Goal: Find specific page/section: Find specific page/section

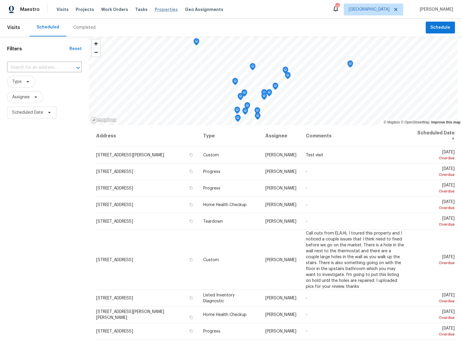
click at [155, 10] on span "Properties" at bounding box center [166, 10] width 23 height 6
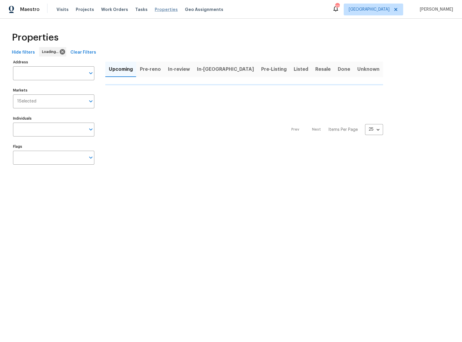
click at [161, 9] on span "Properties" at bounding box center [166, 10] width 23 height 6
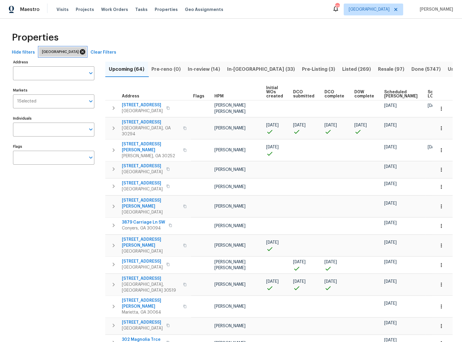
click at [79, 49] on icon at bounding box center [82, 51] width 7 height 7
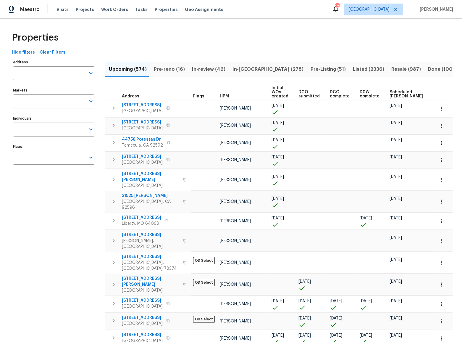
click at [177, 72] on span "Pre-reno (16)" at bounding box center [169, 69] width 31 height 8
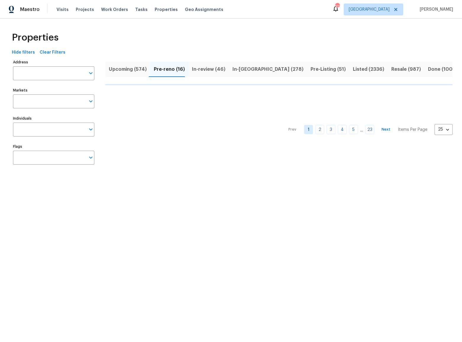
click at [138, 73] on span "Upcoming (574)" at bounding box center [128, 69] width 38 height 8
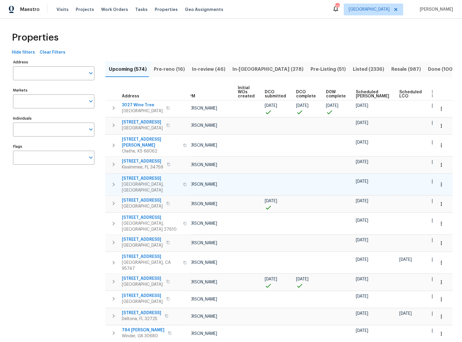
scroll to position [0, 39]
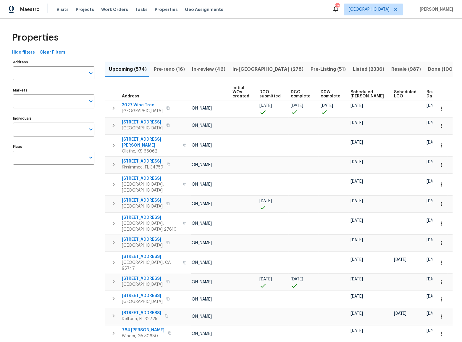
click at [426, 93] on span "Ready Date" at bounding box center [432, 94] width 13 height 8
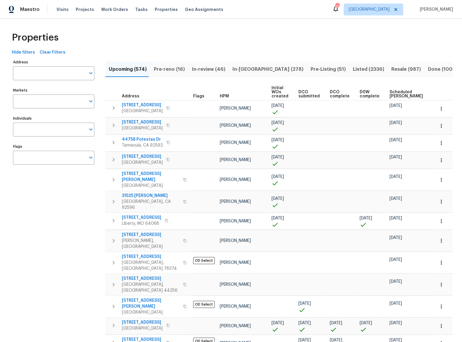
click at [433, 92] on span "Scheduled LCO" at bounding box center [444, 94] width 22 height 8
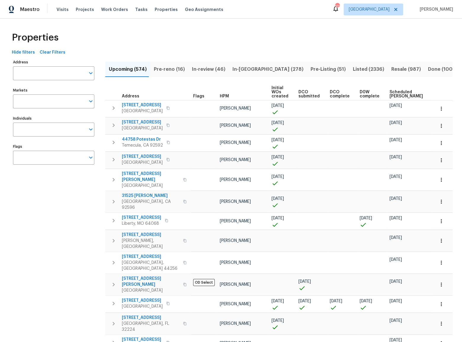
click at [433, 93] on span "Scheduled LCO" at bounding box center [444, 94] width 22 height 8
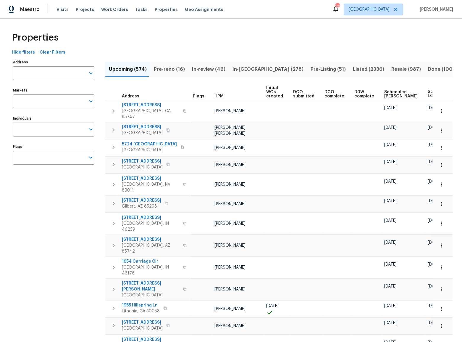
click at [428, 94] on span "Scheduled LCO" at bounding box center [439, 94] width 22 height 8
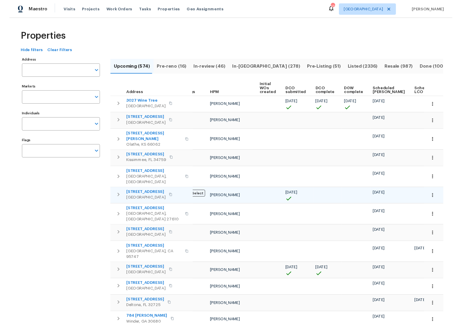
scroll to position [0, 39]
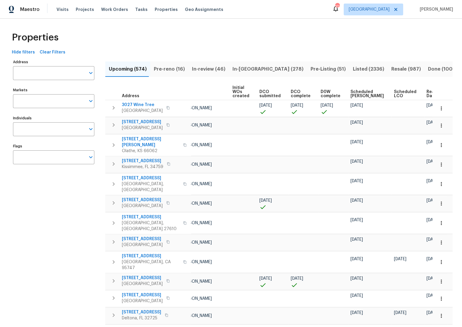
click at [426, 92] on span "Ready Date" at bounding box center [432, 94] width 13 height 8
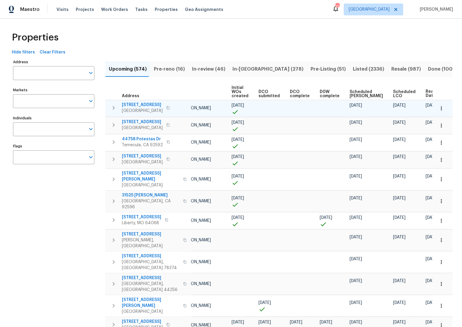
scroll to position [0, 46]
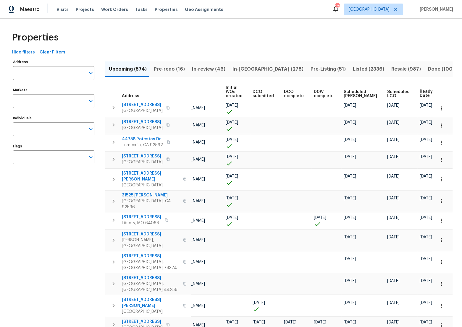
click at [420, 96] on span "Ready Date" at bounding box center [426, 94] width 13 height 8
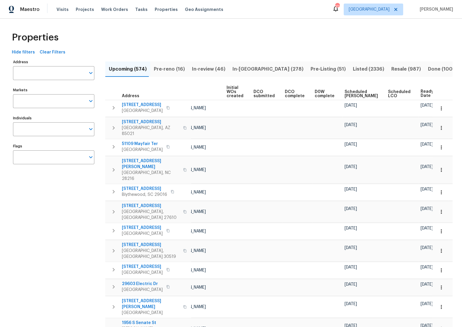
click at [438, 95] on icon "button" at bounding box center [441, 93] width 7 height 7
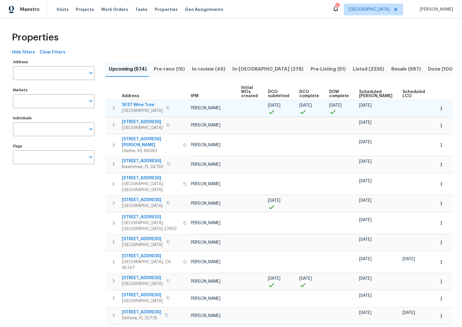
scroll to position [0, 39]
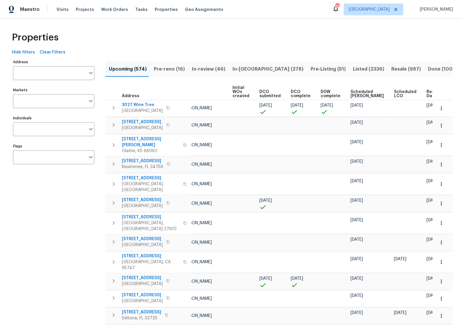
click at [426, 93] on span "Ready Date" at bounding box center [432, 94] width 13 height 8
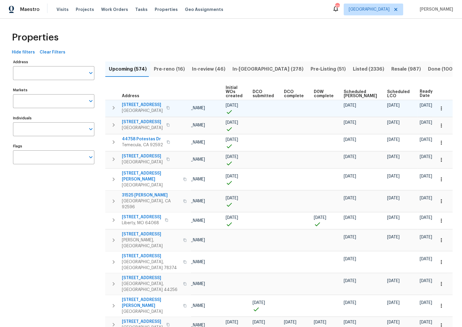
drag, startPoint x: 370, startPoint y: 107, endPoint x: 388, endPoint y: 107, distance: 18.0
click at [388, 107] on div "09/17/22" at bounding box center [401, 106] width 28 height 6
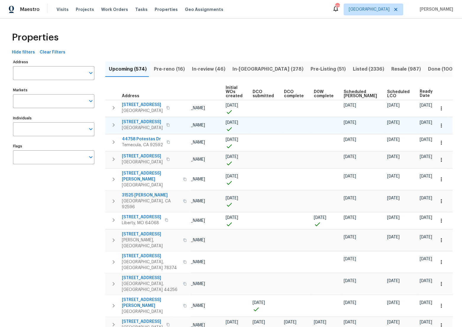
drag, startPoint x: 388, startPoint y: 110, endPoint x: 377, endPoint y: 122, distance: 16.8
click at [387, 111] on div at bounding box center [401, 112] width 28 height 6
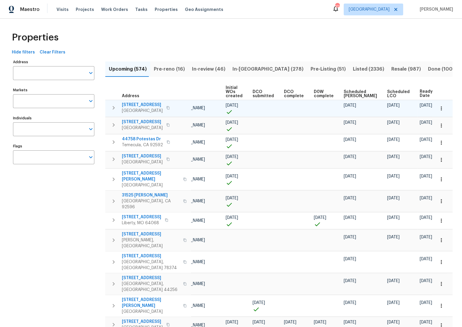
drag, startPoint x: 418, startPoint y: 111, endPoint x: 118, endPoint y: 105, distance: 300.2
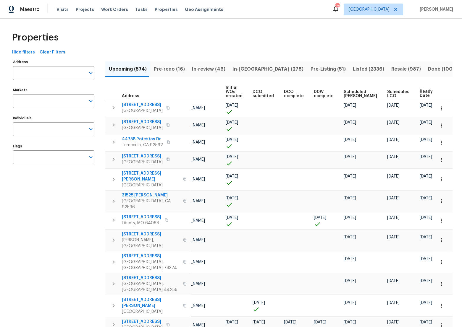
click at [443, 88] on th at bounding box center [442, 92] width 20 height 16
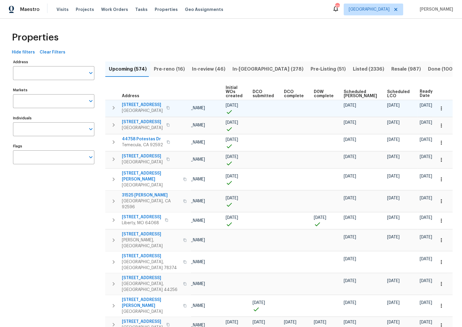
drag, startPoint x: 426, startPoint y: 223, endPoint x: 397, endPoint y: 111, distance: 115.6
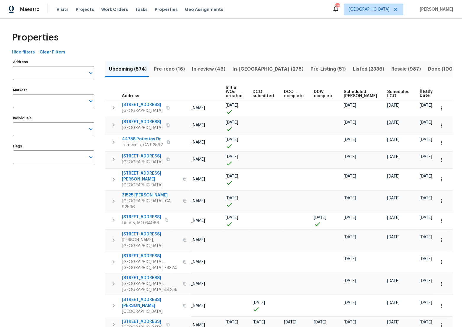
click at [445, 86] on th at bounding box center [442, 92] width 20 height 16
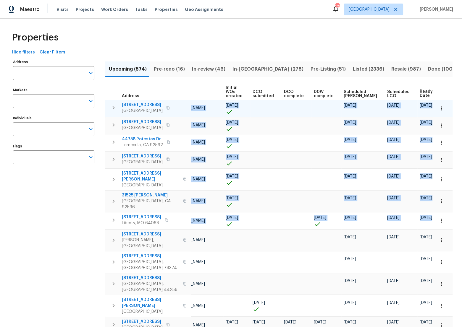
drag, startPoint x: 447, startPoint y: 215, endPoint x: 138, endPoint y: 100, distance: 329.4
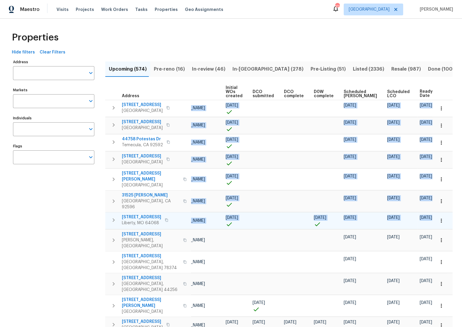
click at [128, 214] on span "1209 Liberty Drive Ter" at bounding box center [141, 217] width 39 height 6
click at [150, 214] on span "1209 Liberty Drive Ter" at bounding box center [141, 217] width 39 height 6
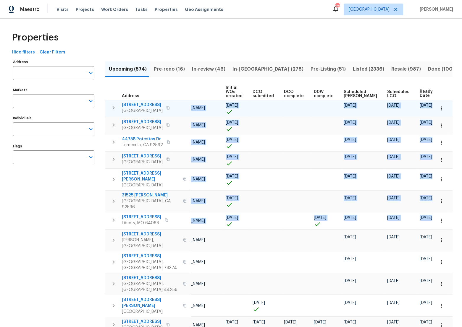
click at [136, 104] on span "222 N Country Club Rd" at bounding box center [142, 105] width 41 height 6
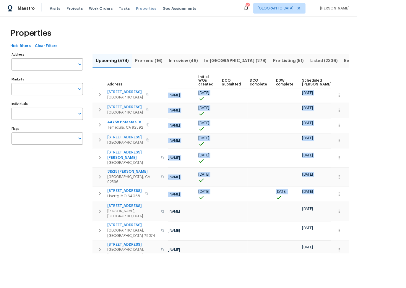
scroll to position [0, 46]
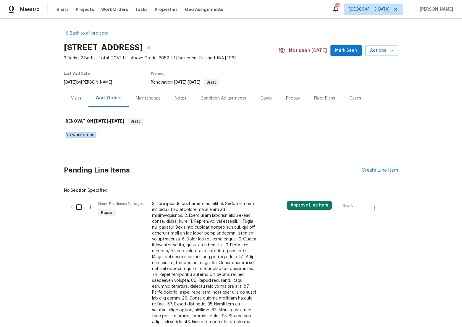
drag, startPoint x: 106, startPoint y: 135, endPoint x: 54, endPoint y: 133, distance: 52.1
click at [54, 133] on div "Back to all projects [STREET_ADDRESS] 3 Beds | 2 Baths | Total: 2052 ft² | Abov…" at bounding box center [231, 173] width 462 height 309
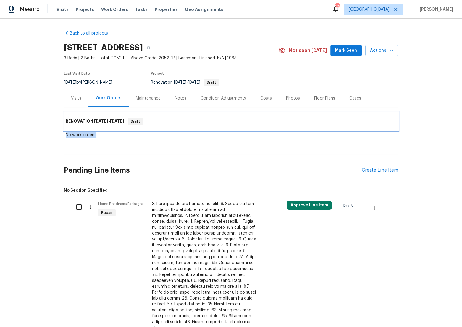
click at [112, 124] on h6 "RENOVATION [DATE] - [DATE]" at bounding box center [95, 121] width 59 height 7
click at [87, 124] on h6 "RENOVATION [DATE] - [DATE]" at bounding box center [95, 121] width 59 height 7
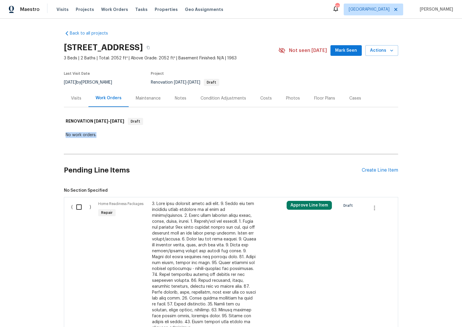
click at [83, 135] on div "No work orders." at bounding box center [231, 135] width 331 height 6
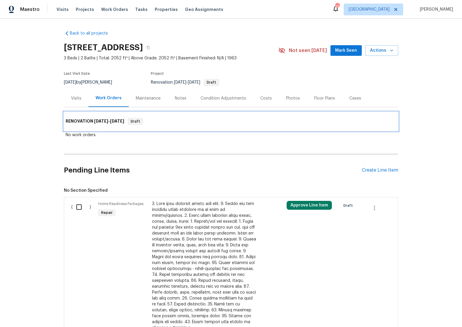
click at [86, 122] on h6 "RENOVATION [DATE] - [DATE]" at bounding box center [95, 121] width 59 height 7
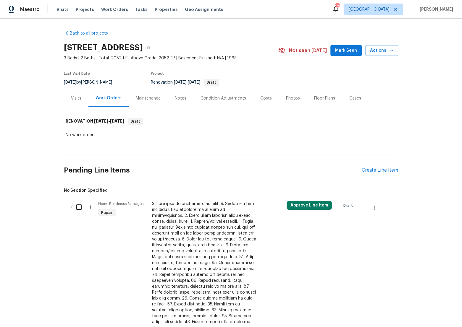
click at [82, 101] on div "Visits" at bounding box center [76, 98] width 25 height 17
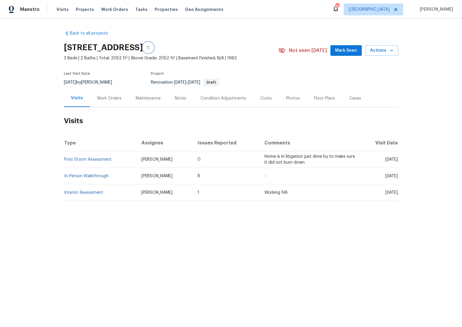
click at [150, 47] on icon "button" at bounding box center [148, 48] width 4 height 4
